Goal: Information Seeking & Learning: Learn about a topic

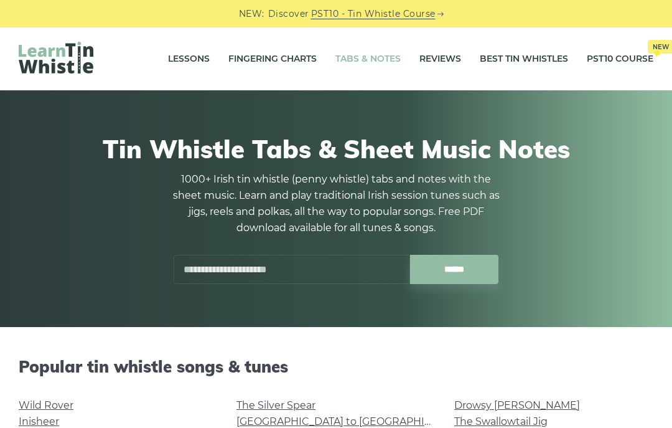
click at [299, 269] on input "text" at bounding box center [292, 269] width 236 height 29
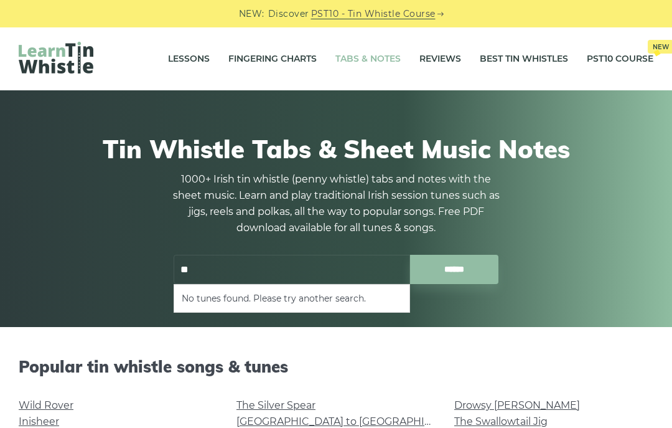
type input "*"
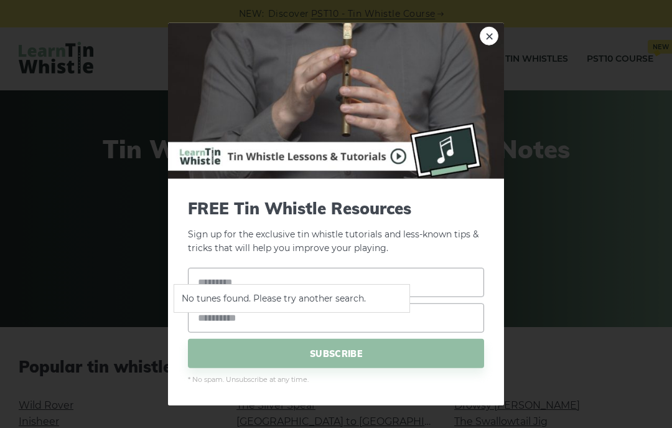
click at [489, 44] on link "×" at bounding box center [489, 35] width 19 height 19
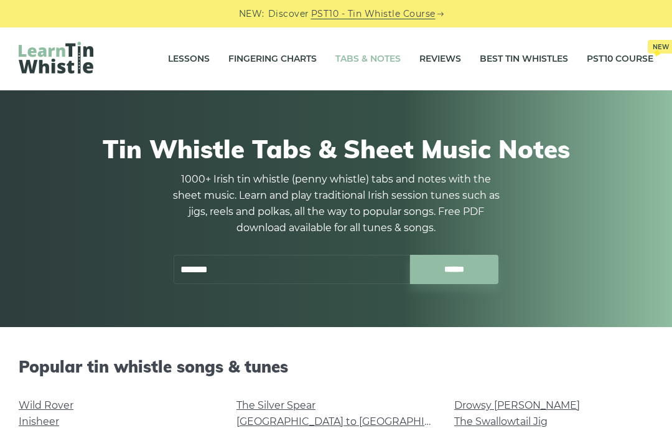
click at [372, 266] on div at bounding box center [368, 269] width 8 height 8
click at [313, 271] on input "******" at bounding box center [292, 269] width 236 height 29
type input "*"
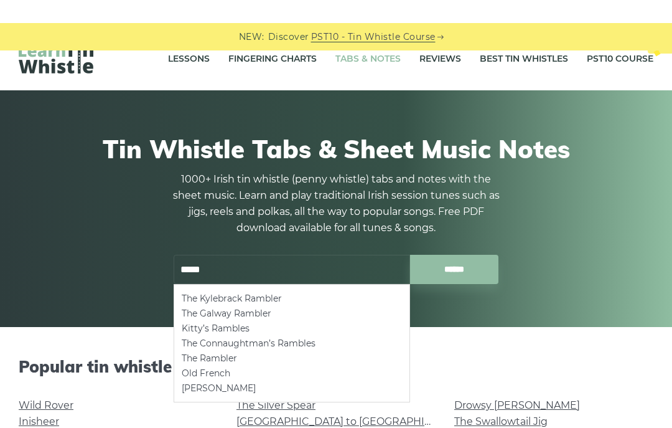
scroll to position [29, 0]
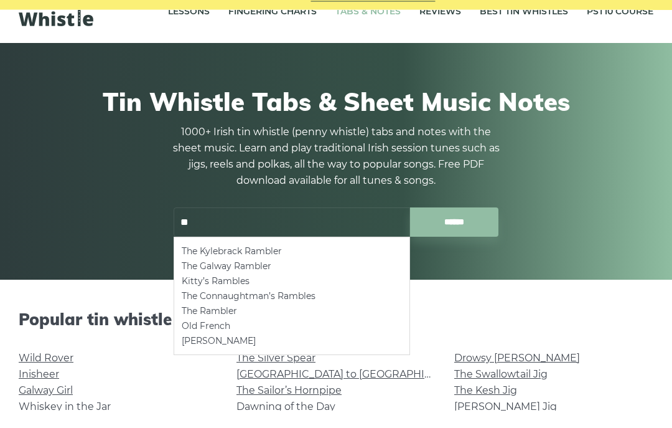
type input "*"
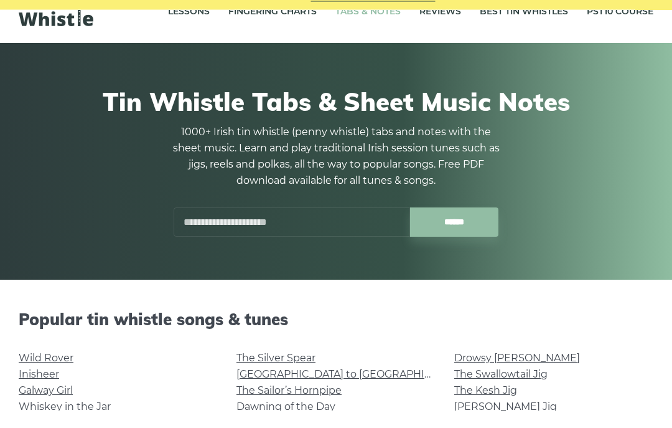
scroll to position [0, 0]
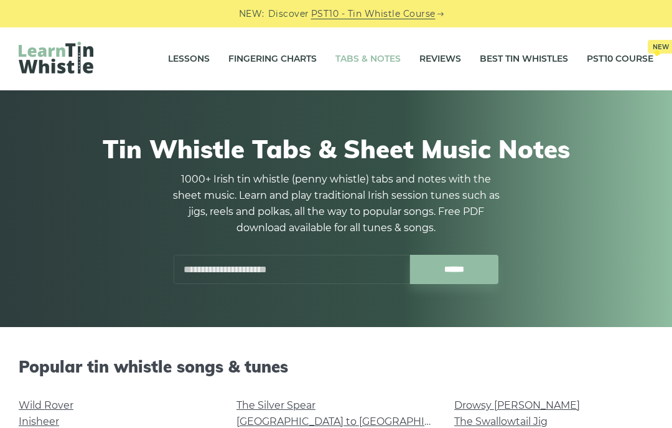
click at [522, 61] on link "Best Tin Whistles" at bounding box center [524, 59] width 88 height 31
